Goal: Navigation & Orientation: Find specific page/section

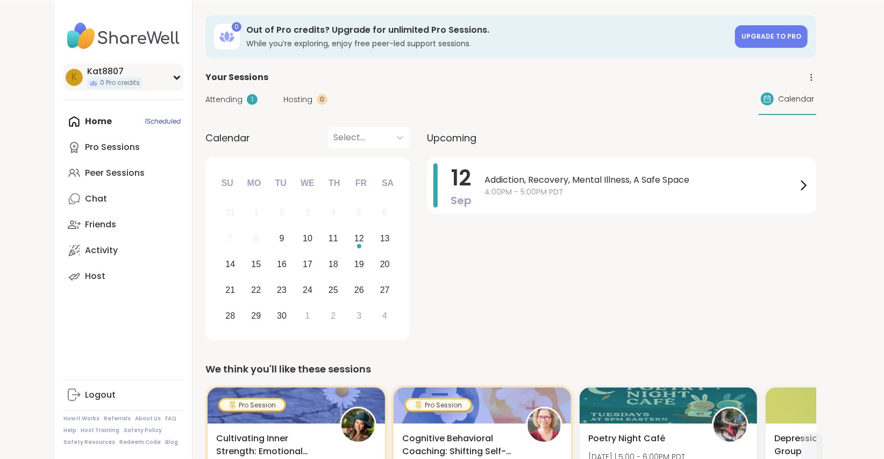
click at [68, 81] on div "K" at bounding box center [74, 77] width 17 height 17
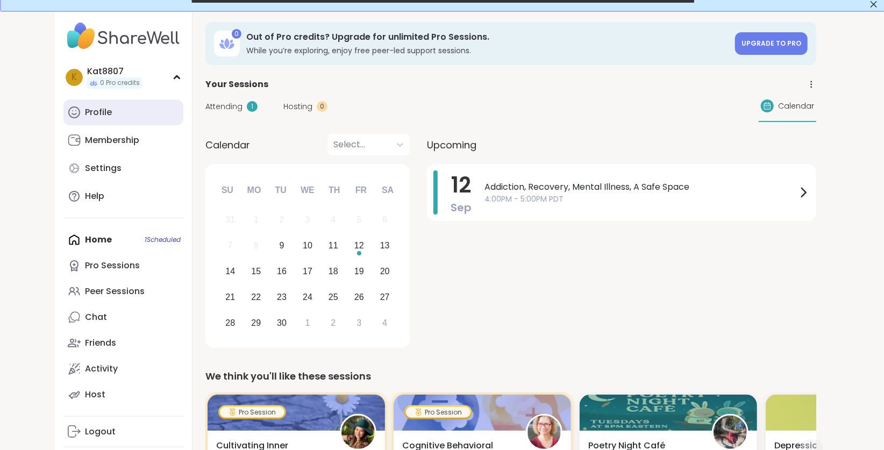
click at [109, 123] on link "Profile" at bounding box center [123, 113] width 120 height 26
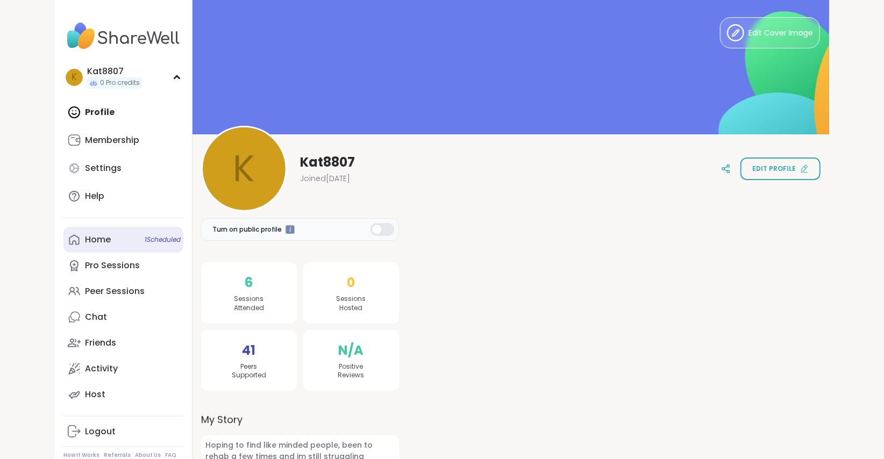
click at [87, 252] on link "Home 1 Scheduled" at bounding box center [123, 240] width 120 height 26
